Goal: Task Accomplishment & Management: Manage account settings

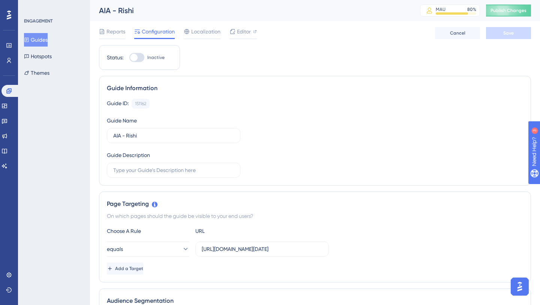
click at [45, 41] on button "Guides" at bounding box center [36, 40] width 24 height 14
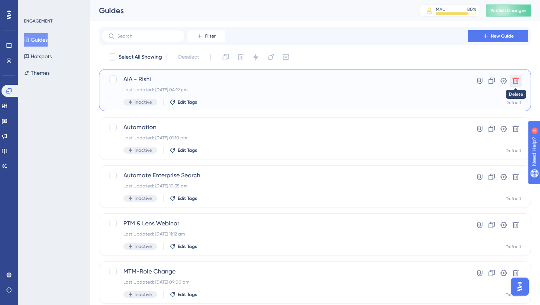
click at [518, 83] on icon at bounding box center [516, 81] width 8 height 8
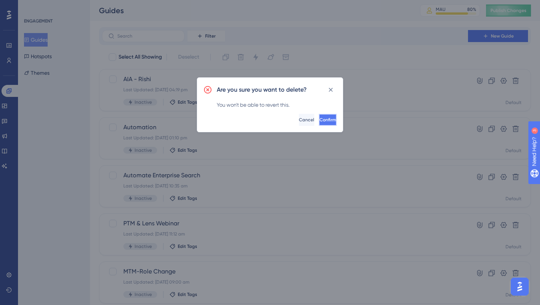
click at [320, 120] on span "Confirm" at bounding box center [328, 120] width 17 height 6
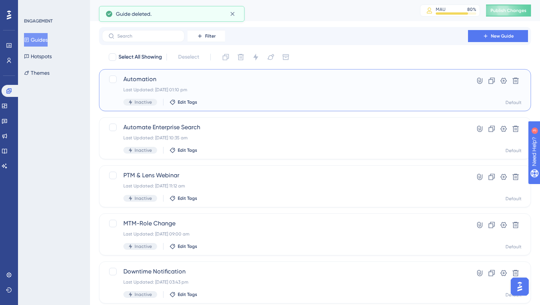
click at [153, 76] on span "Automation" at bounding box center [284, 79] width 323 height 9
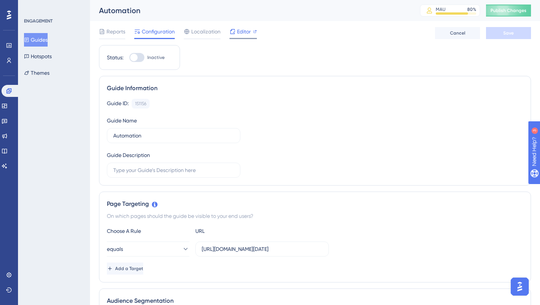
click at [236, 36] on div "Editor" at bounding box center [243, 31] width 27 height 9
click at [41, 41] on button "Guides" at bounding box center [36, 40] width 24 height 14
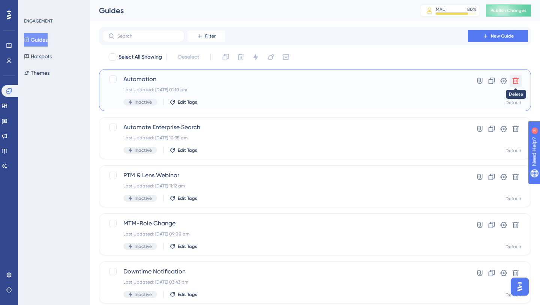
click at [515, 78] on icon at bounding box center [516, 81] width 6 height 6
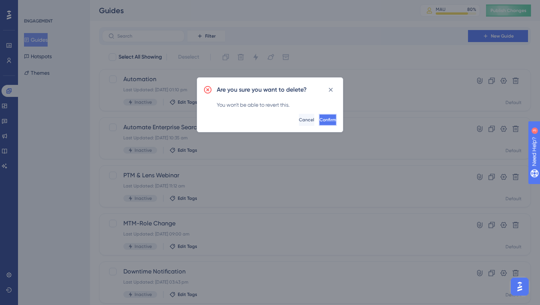
click at [320, 121] on span "Confirm" at bounding box center [328, 120] width 17 height 6
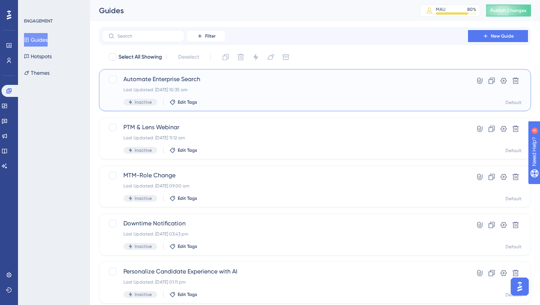
click at [182, 79] on span "Automate Enterprise Search" at bounding box center [284, 79] width 323 height 9
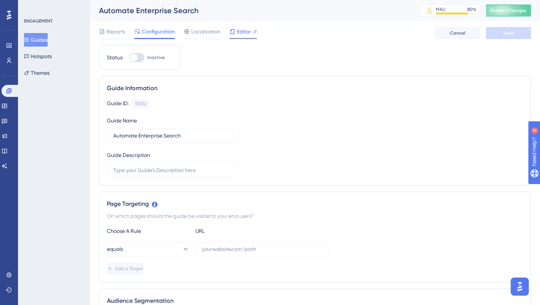
click at [242, 35] on span "Editor" at bounding box center [244, 31] width 14 height 9
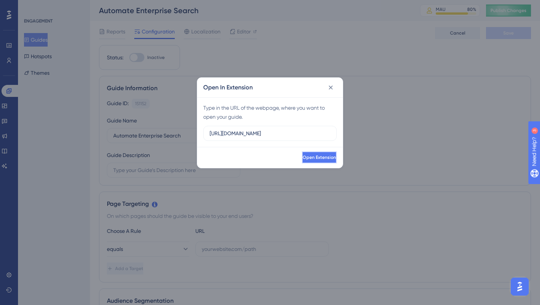
click at [308, 158] on span "Open Extension" at bounding box center [319, 157] width 33 height 6
click at [303, 158] on span "Open Extension" at bounding box center [319, 157] width 33 height 6
click at [334, 84] on icon at bounding box center [331, 88] width 8 height 8
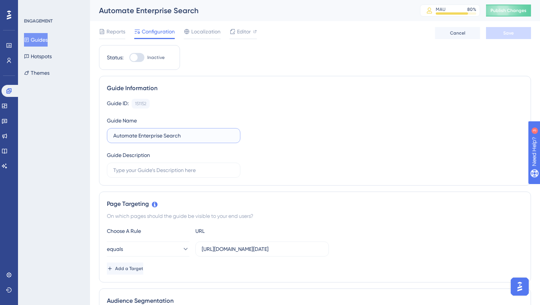
drag, startPoint x: 188, startPoint y: 135, endPoint x: 111, endPoint y: 135, distance: 76.2
click at [111, 135] on label "Automate Enterprise Search" at bounding box center [174, 135] width 134 height 15
type input "Amber Assist"
click at [261, 154] on div "Guide ID: 151152 Copy Guide Name Amber Assist Guide Description" at bounding box center [315, 138] width 416 height 79
click at [213, 113] on div "Guide ID: 151152 Copy Guide Name Amber Assist Guide Description" at bounding box center [315, 138] width 416 height 79
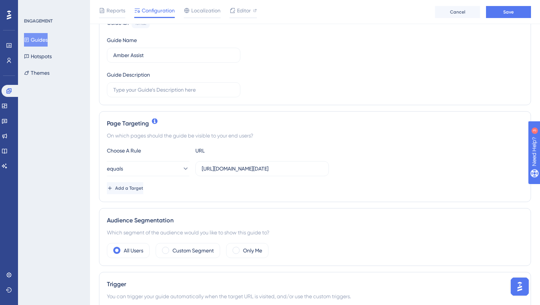
scroll to position [85, 0]
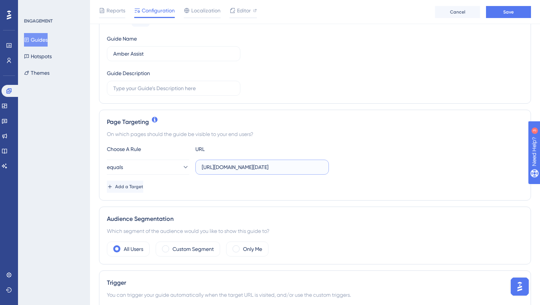
click at [268, 169] on input "https://app.infeedo.com/dashboard/highlights/yesterday?&breadcrumbs=c0e8825c131…" at bounding box center [262, 167] width 121 height 8
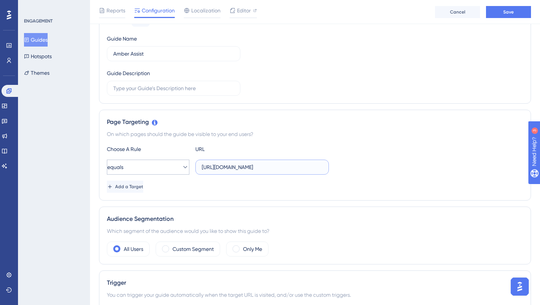
type input "https://app.infeedo.com/dashboard/"
click at [182, 172] on button "equals" at bounding box center [148, 166] width 83 height 15
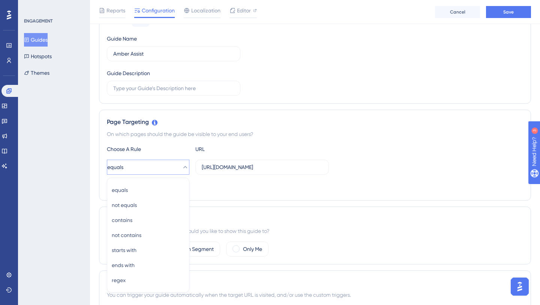
scroll to position [167, 0]
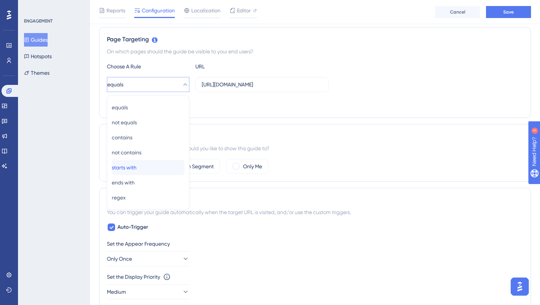
click at [171, 170] on div "starts with starts with" at bounding box center [148, 167] width 73 height 15
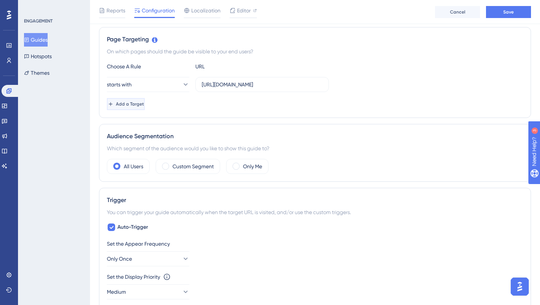
click at [144, 105] on span "Add a Target" at bounding box center [130, 104] width 28 height 6
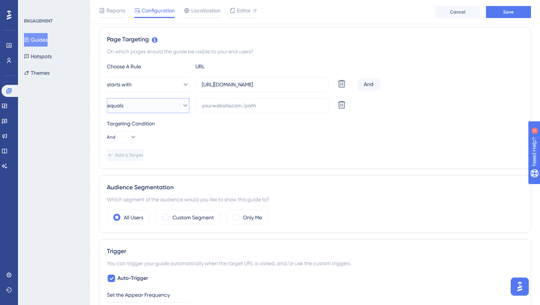
click at [182, 104] on icon at bounding box center [186, 106] width 8 height 8
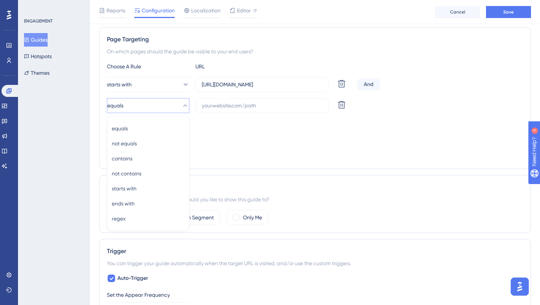
scroll to position [188, 0]
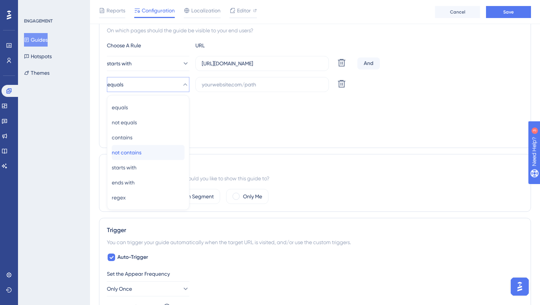
click at [151, 151] on div "not contains not contains" at bounding box center [148, 152] width 73 height 15
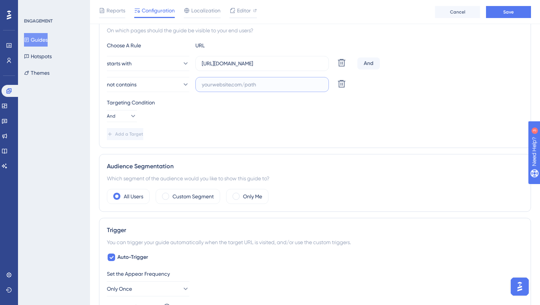
click at [218, 86] on input "text" at bounding box center [262, 84] width 121 height 8
click at [237, 85] on input "text" at bounding box center [262, 84] width 121 height 8
paste input "https://app.infeedo.com/dashboard/query-bot?user_role_id=63271&breadcrumbs=4f53…"
type input "https://app.infeedo.com/dashboard/query-bot?user_role_id=63271&breadcrumbs=4f53…"
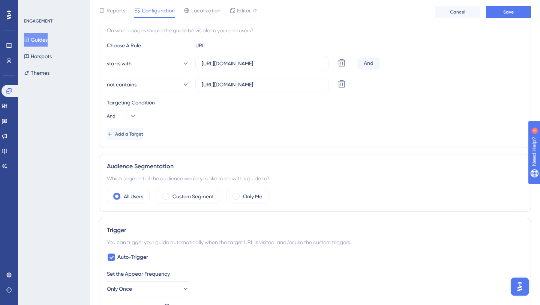
click at [227, 135] on div "Add a Target" at bounding box center [315, 134] width 416 height 12
click at [167, 197] on span at bounding box center [165, 195] width 7 height 7
click at [171, 194] on input "radio" at bounding box center [171, 194] width 0 height 0
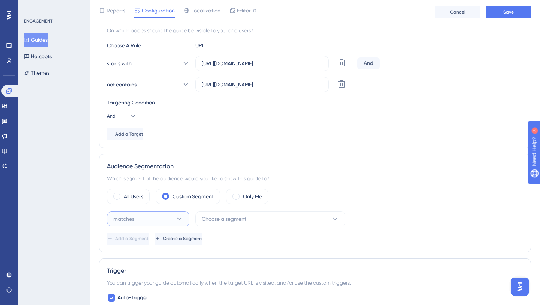
click at [168, 215] on button "matches" at bounding box center [148, 218] width 83 height 15
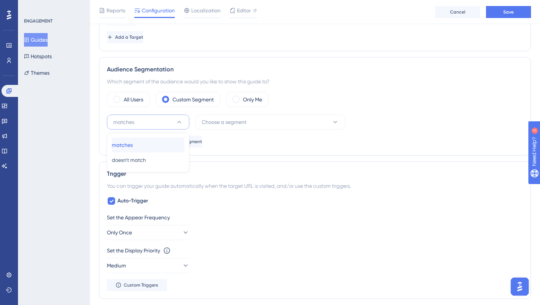
click at [156, 144] on div "matches matches" at bounding box center [148, 144] width 73 height 15
click at [224, 121] on span "Choose a segment" at bounding box center [224, 121] width 45 height 9
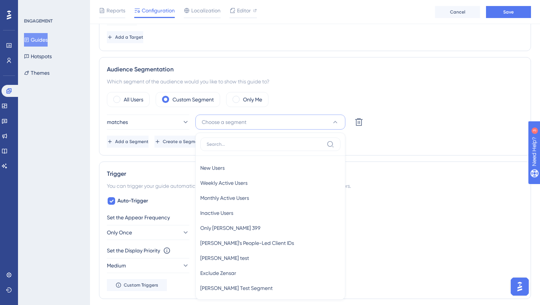
scroll to position [348, 0]
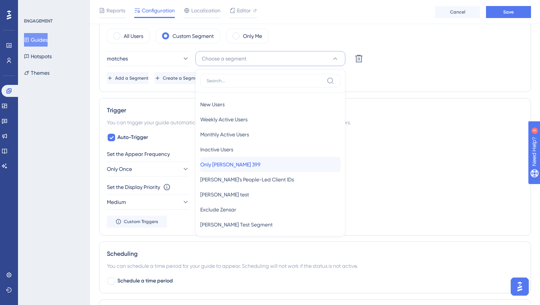
click at [221, 165] on span "Only Jimmy Page 399" at bounding box center [230, 164] width 60 height 9
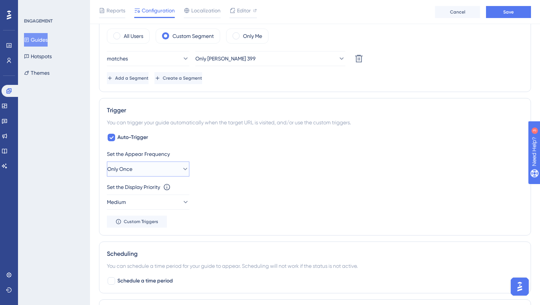
click at [172, 165] on button "Only Once" at bounding box center [148, 168] width 83 height 15
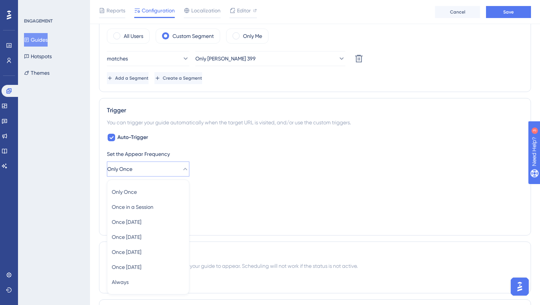
scroll to position [433, 0]
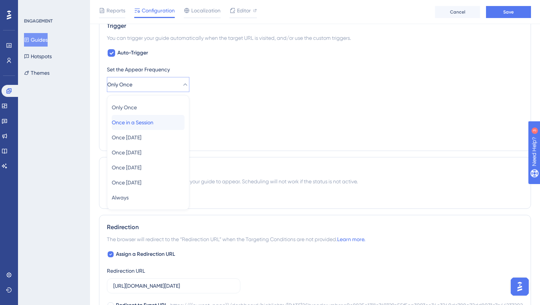
click at [147, 129] on div "Once in a Session Once in a Session" at bounding box center [148, 122] width 73 height 15
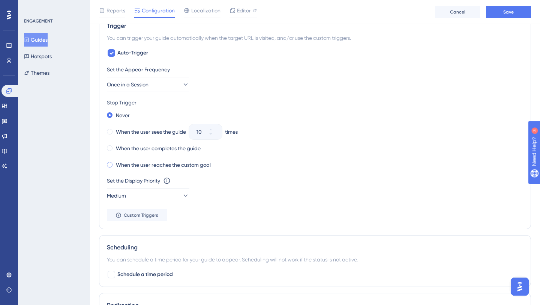
click at [109, 166] on span at bounding box center [110, 165] width 6 height 6
click at [115, 163] on input "radio" at bounding box center [115, 163] width 0 height 0
click at [110, 164] on span at bounding box center [110, 165] width 6 height 6
click at [115, 163] on input "radio" at bounding box center [115, 163] width 0 height 0
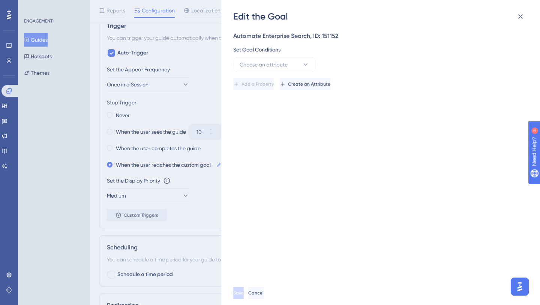
click at [262, 103] on div "Edit the Goal Automate Enterprise Search, ID: 151152 Set Goal Conditions Choose…" at bounding box center [270, 152] width 540 height 305
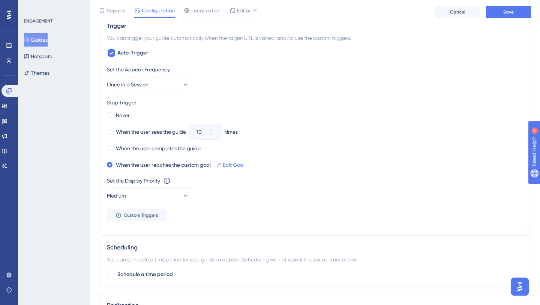
click at [221, 162] on icon at bounding box center [219, 164] width 5 height 5
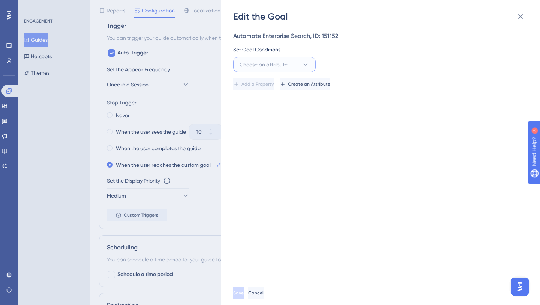
click at [291, 63] on button "Choose an attribute" at bounding box center [274, 64] width 83 height 15
click at [298, 62] on button "Choose an attribute" at bounding box center [274, 64] width 83 height 15
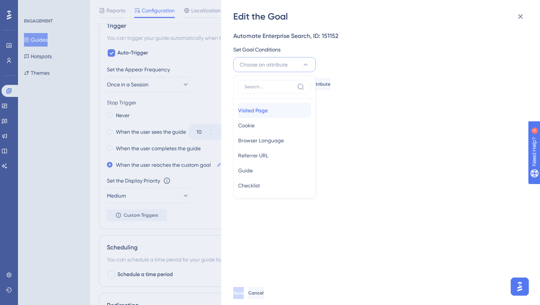
click at [268, 112] on span "Visited Page" at bounding box center [253, 110] width 30 height 9
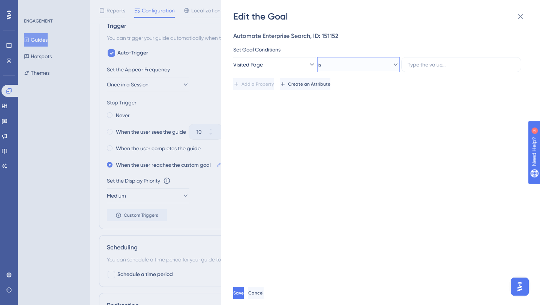
click at [392, 64] on icon at bounding box center [396, 65] width 8 height 8
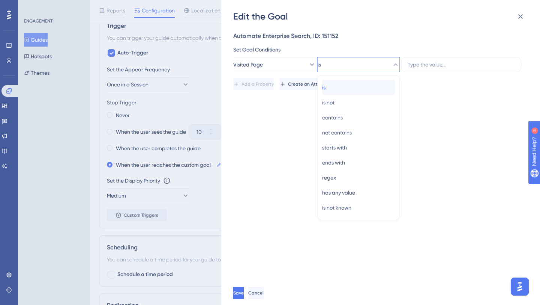
click at [378, 84] on div "is is" at bounding box center [358, 87] width 73 height 15
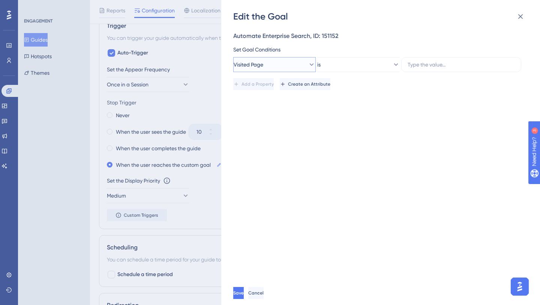
click at [288, 61] on button "Visited Page" at bounding box center [274, 64] width 83 height 15
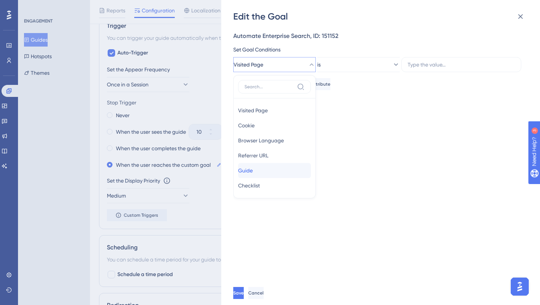
click at [259, 166] on div "Guide Guide" at bounding box center [274, 170] width 73 height 15
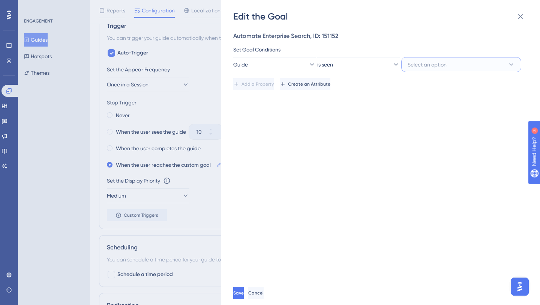
click at [442, 63] on span "Select an option" at bounding box center [427, 64] width 39 height 9
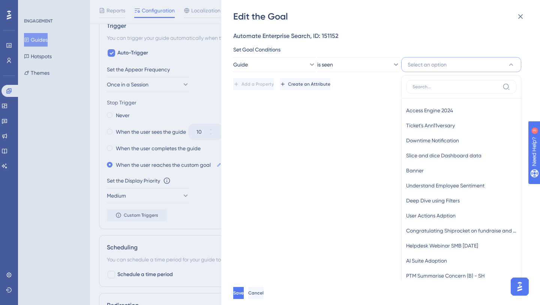
click at [326, 124] on div "Automate Enterprise Search, ID: 151152 Set Goal Conditions Guide is seen Select…" at bounding box center [384, 152] width 302 height 258
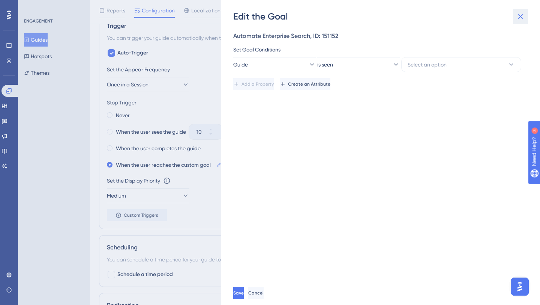
click at [523, 15] on icon at bounding box center [520, 16] width 9 height 9
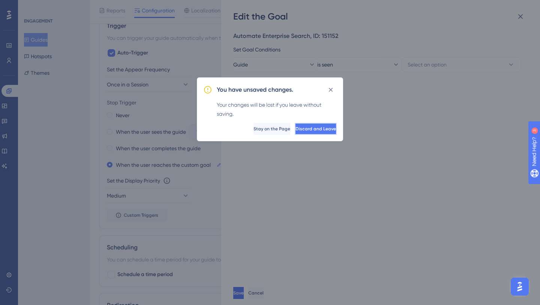
click at [298, 132] on button "Discard and Leave" at bounding box center [316, 129] width 42 height 12
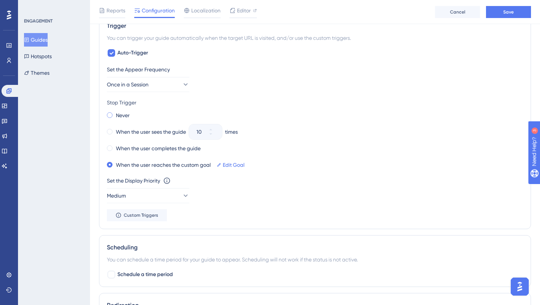
click at [110, 117] on div "Never" at bounding box center [118, 115] width 23 height 11
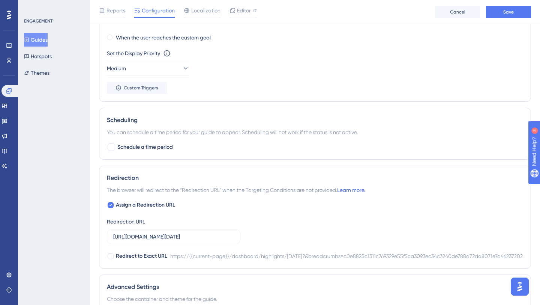
scroll to position [561, 0]
click at [216, 232] on input "https://app.infeedo.com/dashboard/highlights/yesterday?&breadcrumbs=c0e8825c131…" at bounding box center [173, 235] width 121 height 8
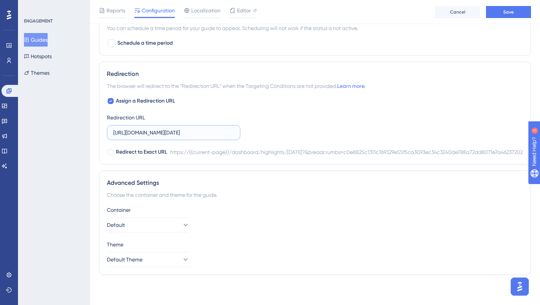
scroll to position [0, 0]
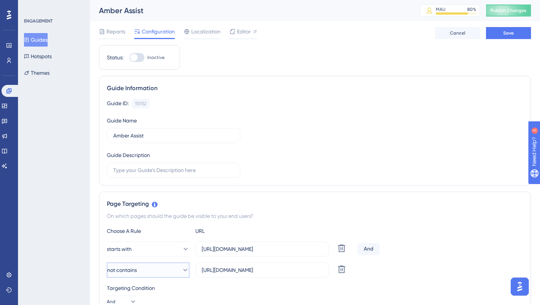
click at [182, 272] on icon at bounding box center [186, 270] width 8 height 8
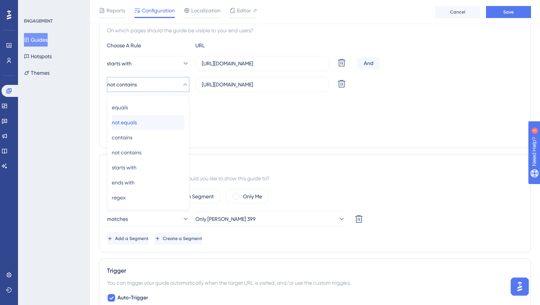
click at [154, 123] on div "not equals not equals" at bounding box center [148, 122] width 73 height 15
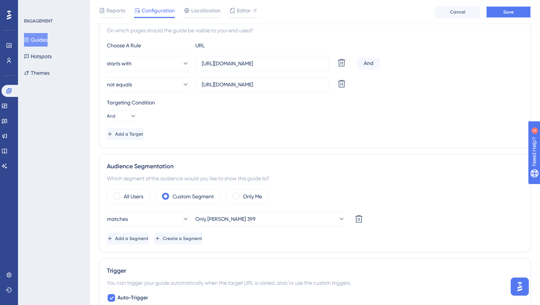
click at [508, 12] on span "Save" at bounding box center [508, 12] width 11 height 6
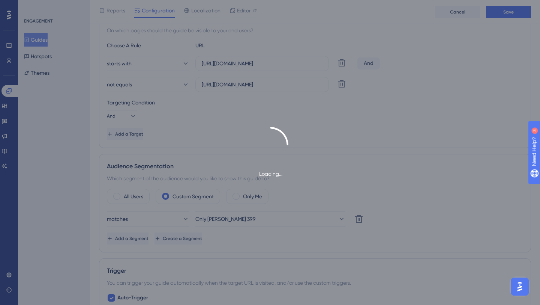
type input "Amber Assist"
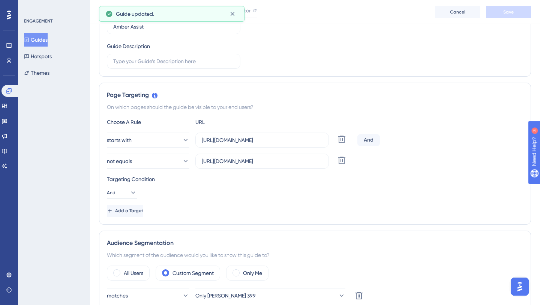
scroll to position [0, 0]
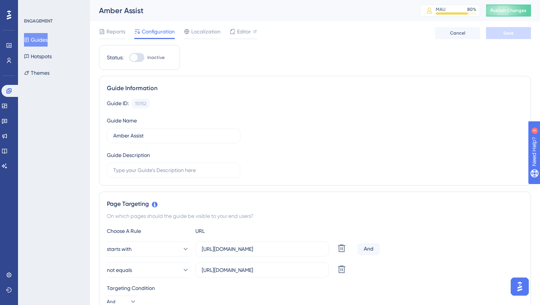
click at [41, 39] on button "Guides" at bounding box center [36, 40] width 24 height 14
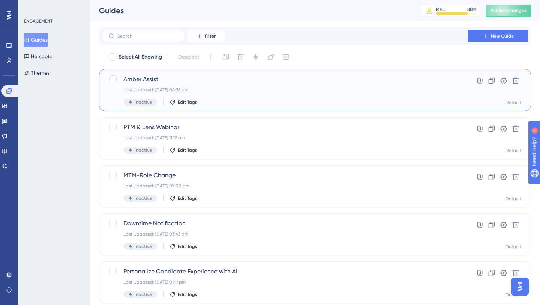
click at [148, 78] on span "Amber Assist" at bounding box center [284, 79] width 323 height 9
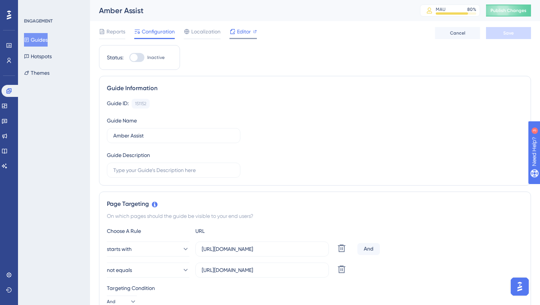
click at [247, 35] on span "Editor" at bounding box center [244, 31] width 14 height 9
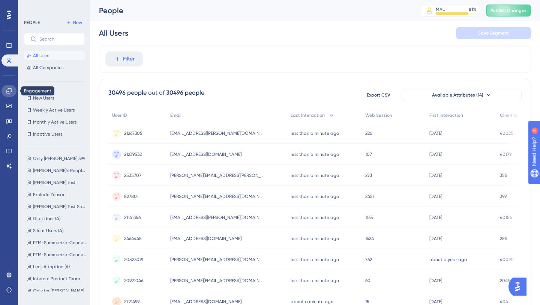
click at [11, 90] on icon at bounding box center [8, 90] width 5 height 5
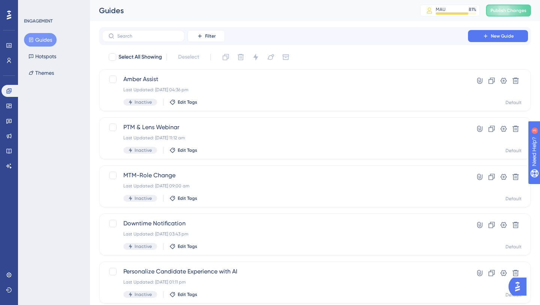
click at [41, 43] on button "Guides" at bounding box center [40, 40] width 33 height 14
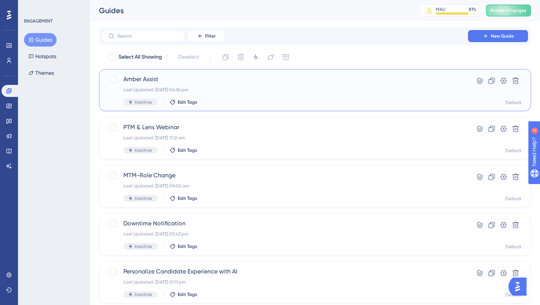
click at [134, 78] on span "Amber Assist" at bounding box center [284, 79] width 323 height 9
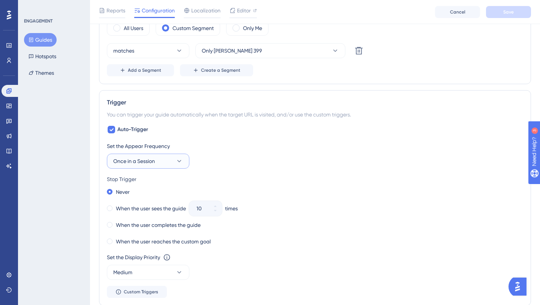
click at [166, 161] on button "Once in a Session" at bounding box center [148, 160] width 83 height 15
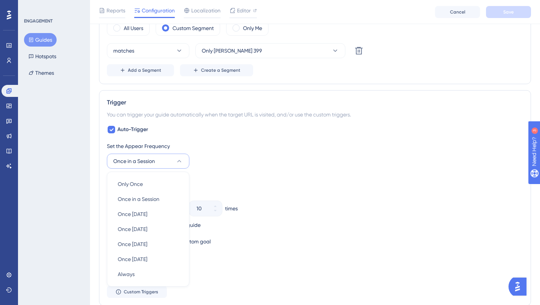
scroll to position [433, 0]
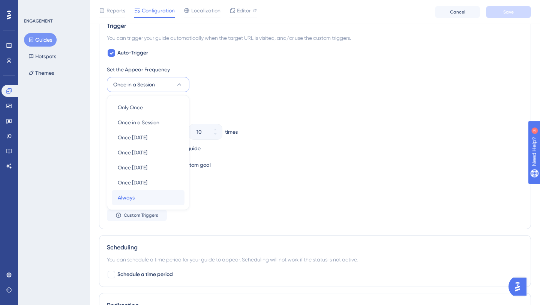
click at [156, 197] on div "Always Always" at bounding box center [148, 197] width 61 height 15
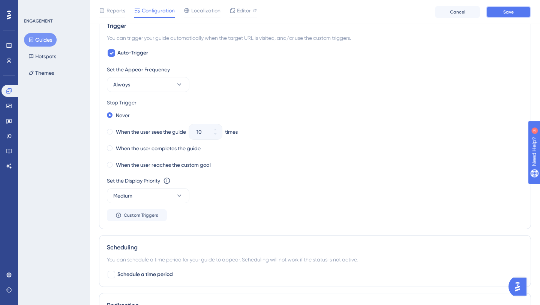
click at [502, 14] on button "Save" at bounding box center [508, 12] width 45 height 12
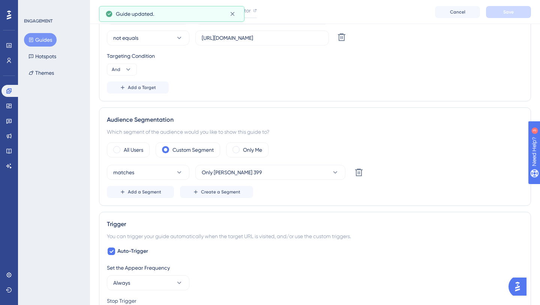
scroll to position [0, 0]
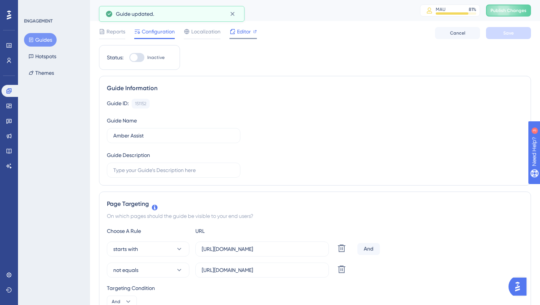
click at [239, 30] on span "Editor" at bounding box center [244, 31] width 14 height 9
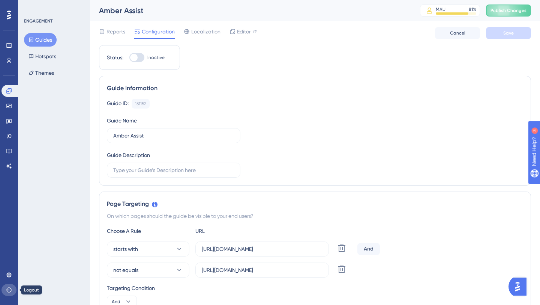
click at [9, 287] on icon at bounding box center [9, 290] width 6 height 6
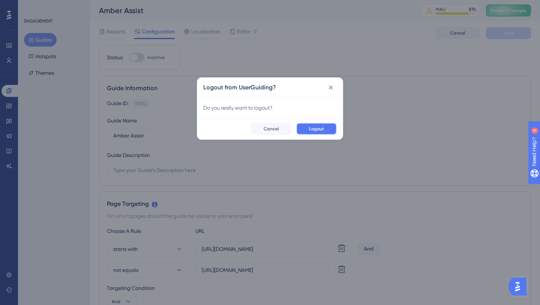
click at [316, 129] on span "Logout" at bounding box center [316, 129] width 15 height 6
